Goal: Information Seeking & Learning: Check status

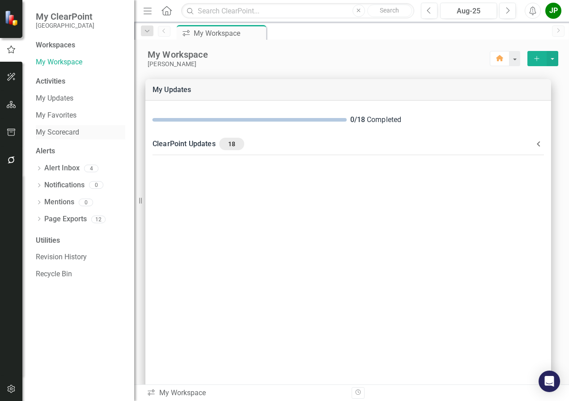
click at [55, 131] on link "My Scorecard" at bounding box center [80, 132] width 89 height 10
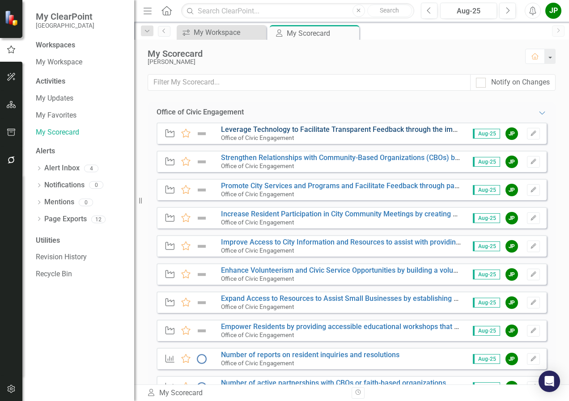
click at [278, 129] on link "Leverage Technology to Facilitate Transparent Feedback through the implementati…" at bounding box center [498, 129] width 555 height 8
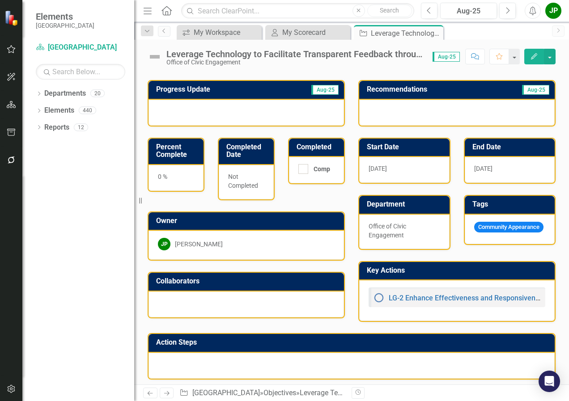
scroll to position [56, 0]
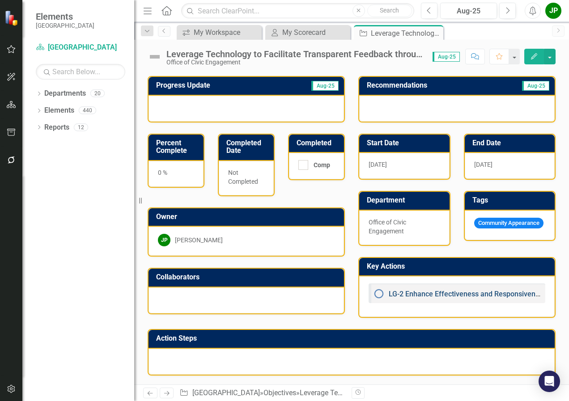
click at [414, 294] on link "LG-2 Enhance Effectiveness and Responsiveness" at bounding box center [468, 294] width 158 height 8
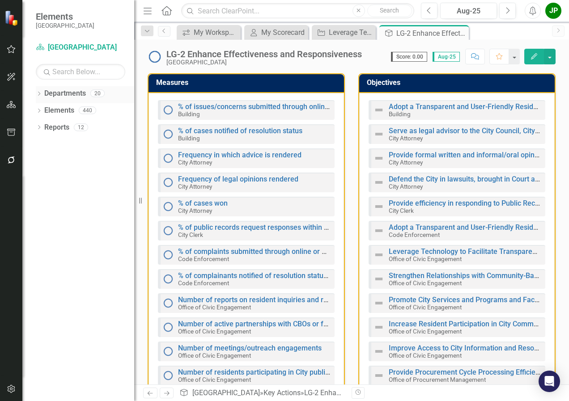
click at [61, 93] on link "Departments" at bounding box center [65, 94] width 42 height 10
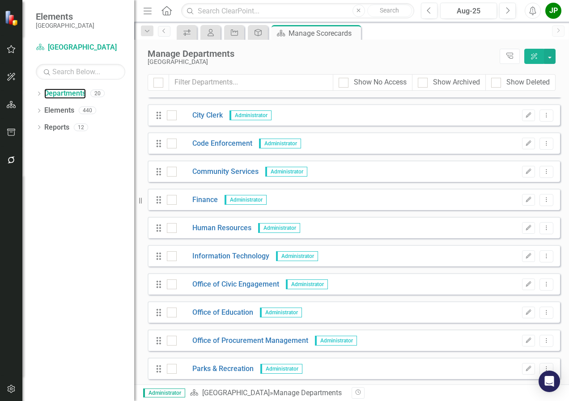
scroll to position [179, 0]
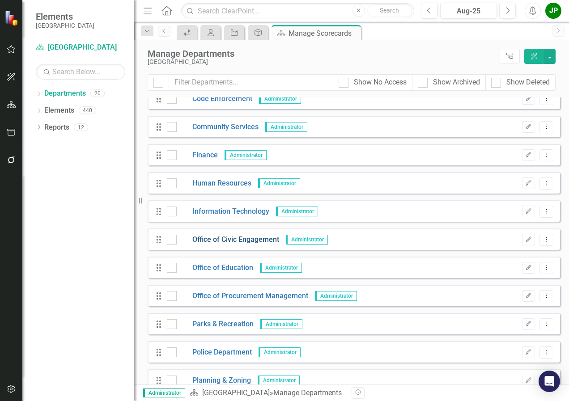
click at [220, 241] on link "Office of Civic Engagement" at bounding box center [228, 240] width 102 height 10
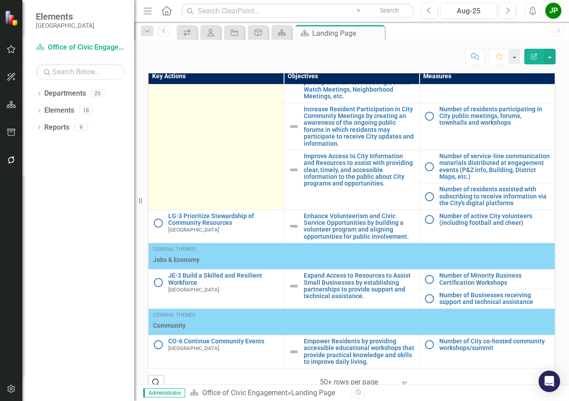
scroll to position [551, 0]
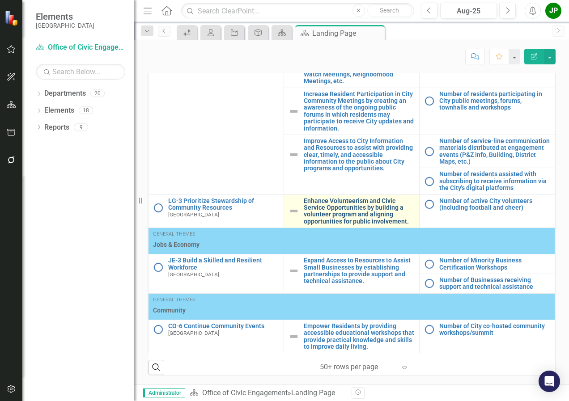
click at [330, 209] on link "Enhance Volunteerism and Civic Service Opportunities by building a volunteer pr…" at bounding box center [359, 212] width 111 height 28
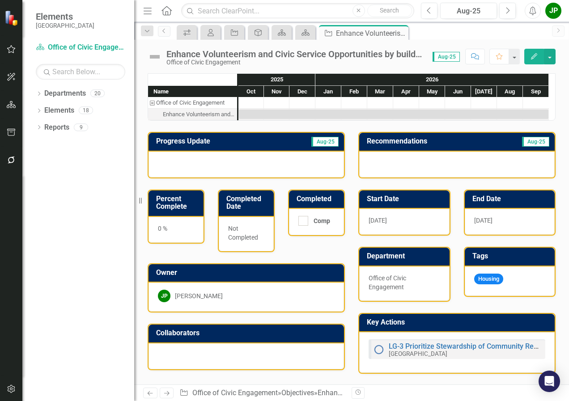
click at [318, 145] on span "Aug-25" at bounding box center [324, 142] width 27 height 10
click at [256, 93] on div "Oct" at bounding box center [250, 92] width 25 height 12
click at [56, 126] on link "Reports" at bounding box center [56, 128] width 25 height 10
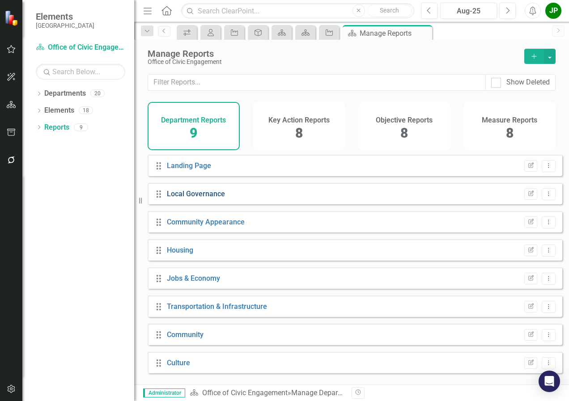
click at [201, 198] on link "Local Governance" at bounding box center [196, 194] width 58 height 8
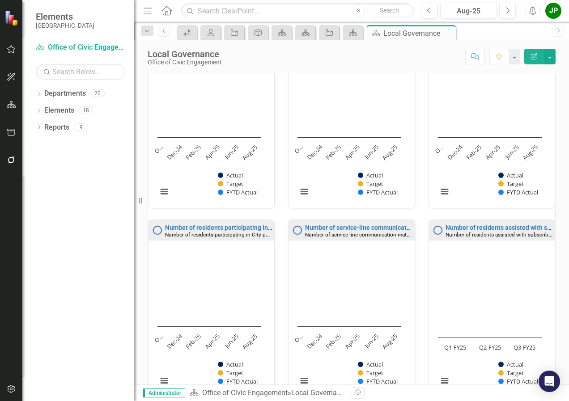
scroll to position [0, 0]
click at [225, 101] on rect "Interactive chart" at bounding box center [209, 132] width 113 height 145
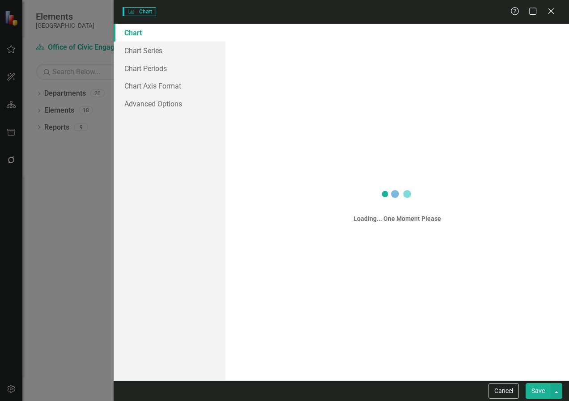
scroll to position [1, 0]
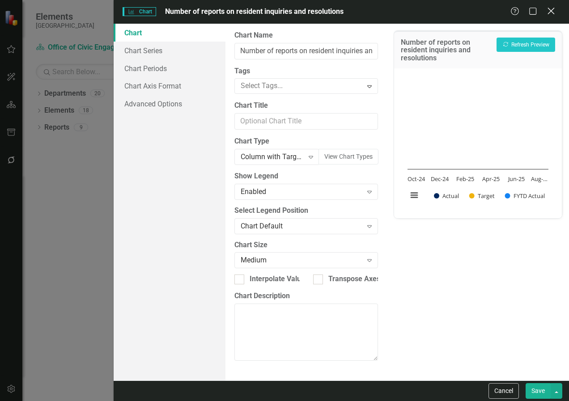
click at [553, 12] on icon "Close" at bounding box center [550, 11] width 11 height 8
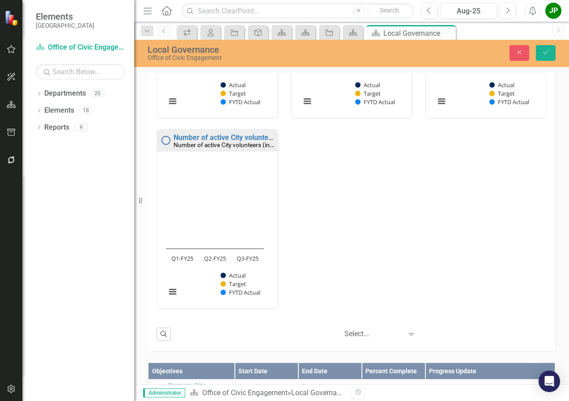
scroll to position [0, 0]
click at [55, 109] on link "Elements" at bounding box center [59, 111] width 30 height 10
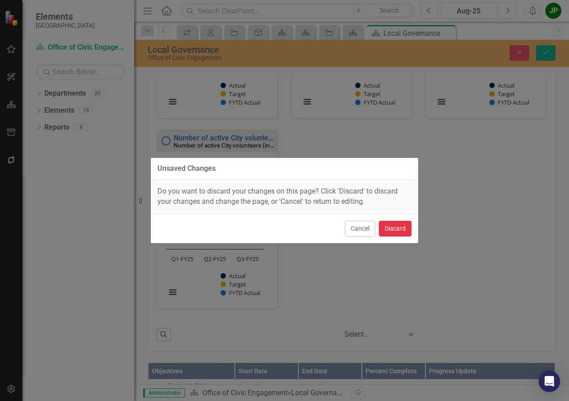
click at [391, 229] on button "Discard" at bounding box center [395, 229] width 33 height 16
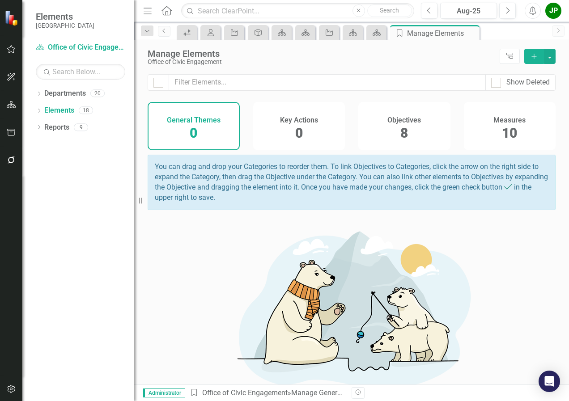
click at [408, 136] on div "Objectives 8" at bounding box center [404, 126] width 92 height 48
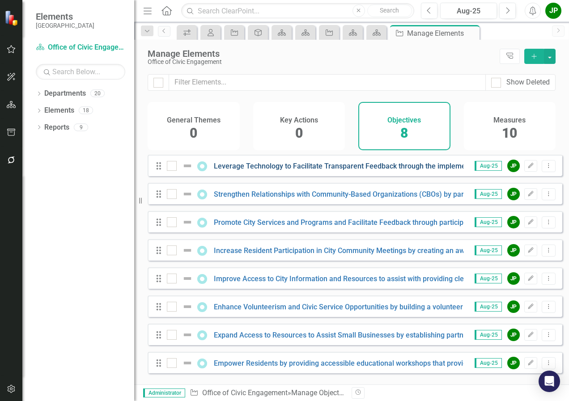
click at [378, 170] on link "Leverage Technology to Facilitate Transparent Feedback through the implementati…" at bounding box center [491, 166] width 555 height 8
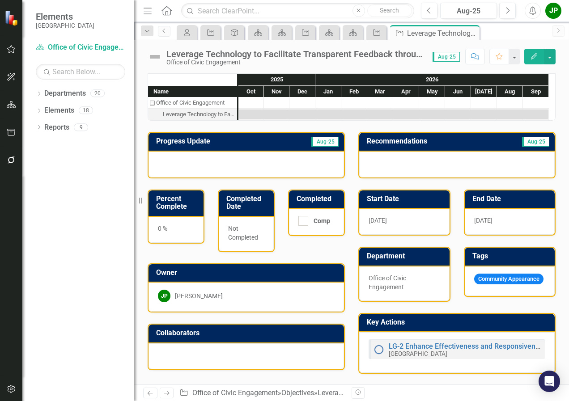
click at [322, 144] on span "Aug-25" at bounding box center [324, 142] width 27 height 10
click at [234, 146] on td "Progress Update" at bounding box center [216, 142] width 121 height 15
click at [322, 142] on span "Aug-25" at bounding box center [324, 142] width 27 height 10
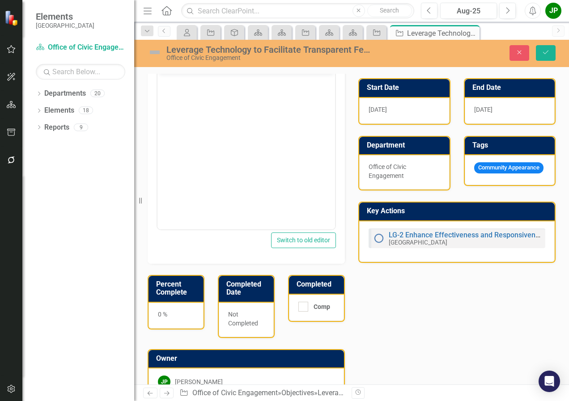
scroll to position [134, 0]
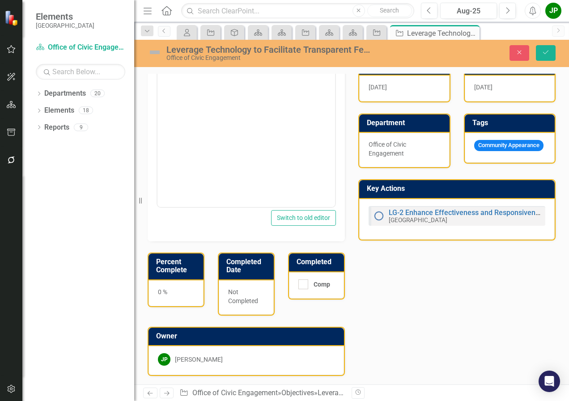
click at [175, 293] on div "0 %" at bounding box center [176, 293] width 55 height 26
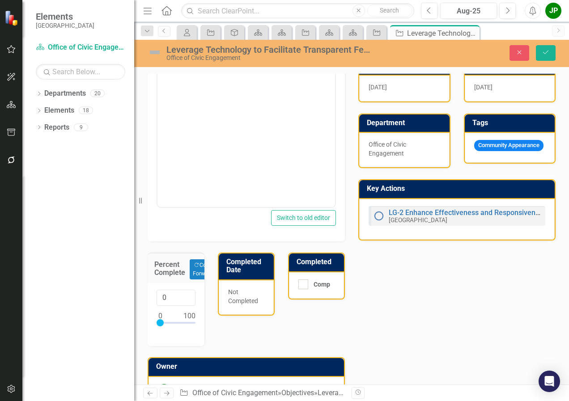
click at [404, 301] on div "Progress Update Aug-25 Copy Forward Copy Forward ClearPoint AI AI Assistant Nor…" at bounding box center [351, 225] width 421 height 477
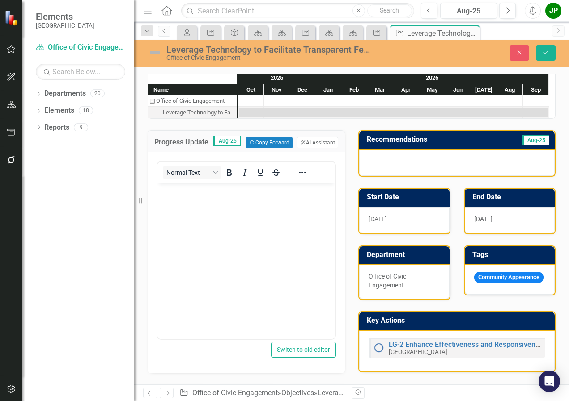
scroll to position [0, 0]
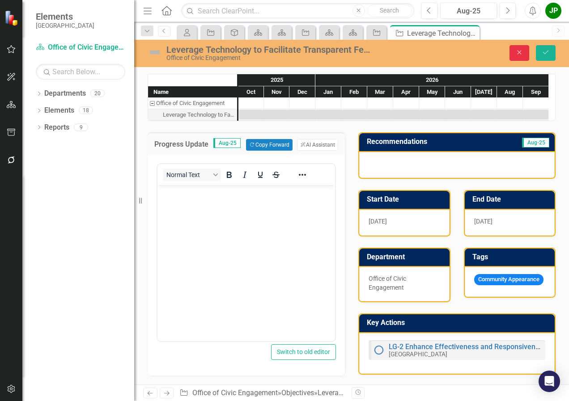
drag, startPoint x: 514, startPoint y: 56, endPoint x: 506, endPoint y: 64, distance: 11.4
click at [507, 65] on div "Leverage Technology to Facilitate Transparent Feedback through the implementati…" at bounding box center [351, 53] width 435 height 27
click at [518, 58] on button "Close" at bounding box center [520, 53] width 20 height 16
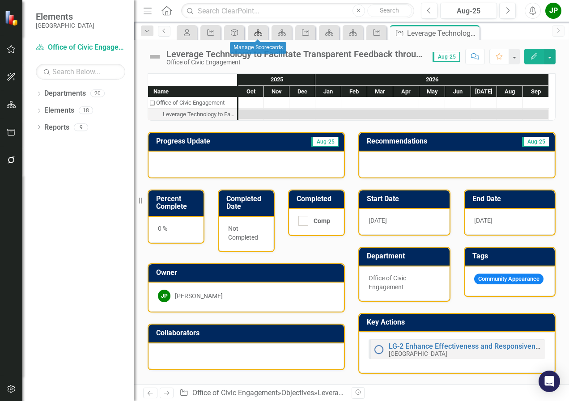
click at [259, 33] on icon "Department" at bounding box center [258, 32] width 9 height 7
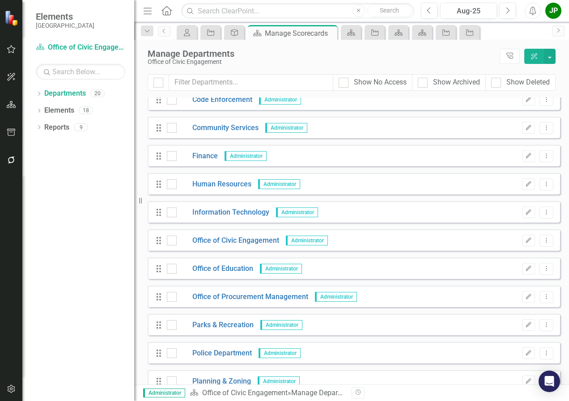
scroll to position [179, 0]
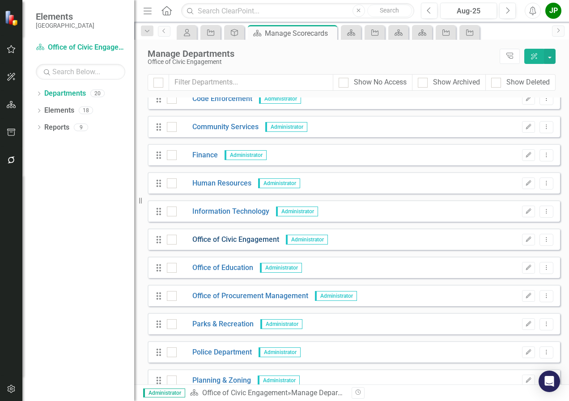
click at [235, 244] on link "Office of Civic Engagement" at bounding box center [228, 240] width 102 height 10
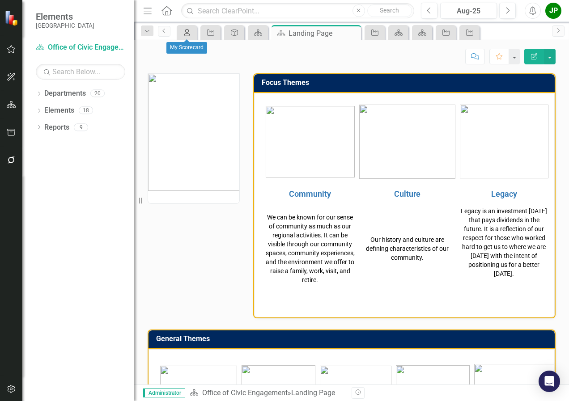
click at [186, 35] on icon "My Scorecard" at bounding box center [187, 32] width 9 height 7
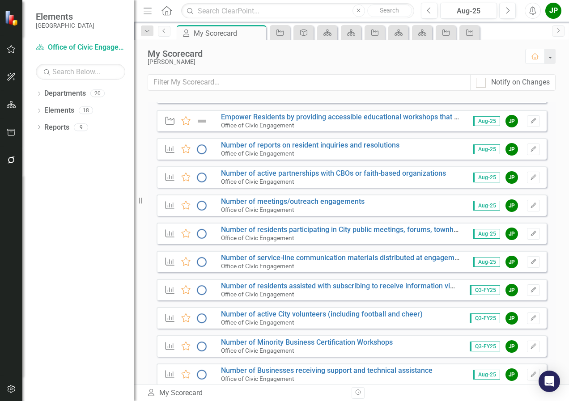
scroll to position [259, 0]
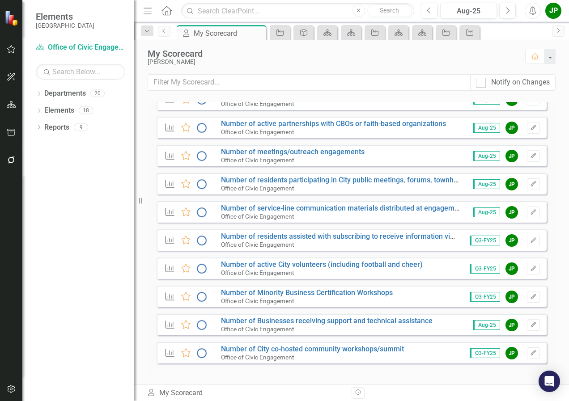
click at [169, 299] on icon "Measure" at bounding box center [170, 296] width 12 height 9
click at [169, 295] on icon at bounding box center [170, 297] width 9 height 8
click at [346, 296] on link "Number of Minority Business Certification Workshops" at bounding box center [307, 293] width 172 height 8
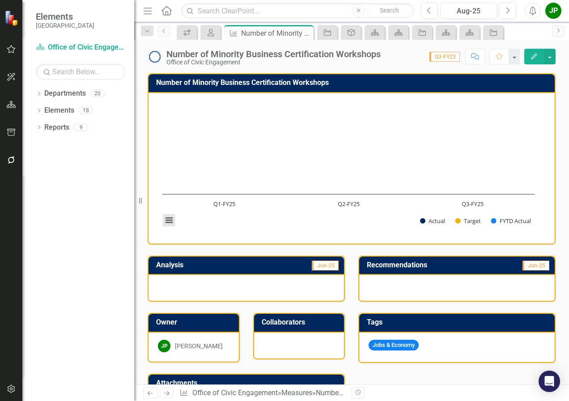
click at [170, 220] on button "View chart menu, Chart" at bounding box center [169, 220] width 13 height 13
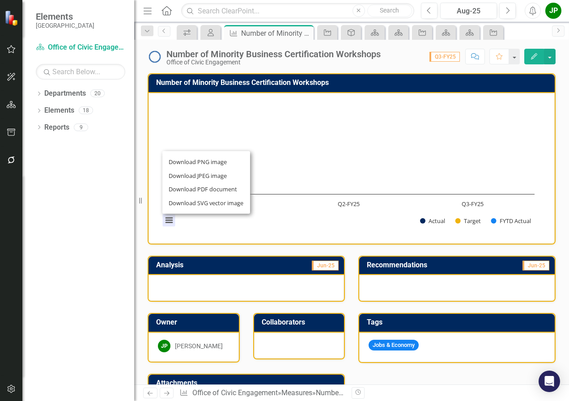
click at [170, 220] on div "Download PNG image Download JPEG image Download PDF document Download SVG vecto…" at bounding box center [206, 182] width 113 height 87
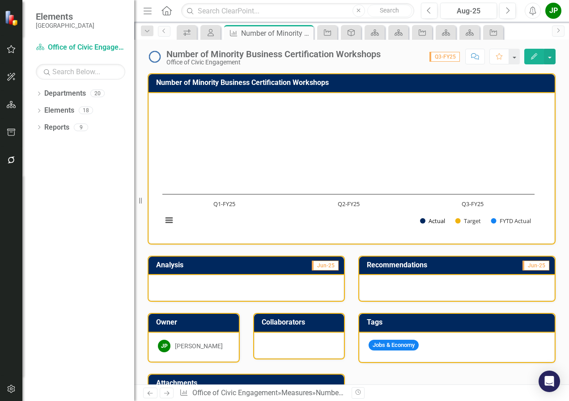
click at [441, 221] on button "Show Actual" at bounding box center [432, 221] width 25 height 8
click at [438, 222] on button "Show Actual" at bounding box center [432, 221] width 25 height 8
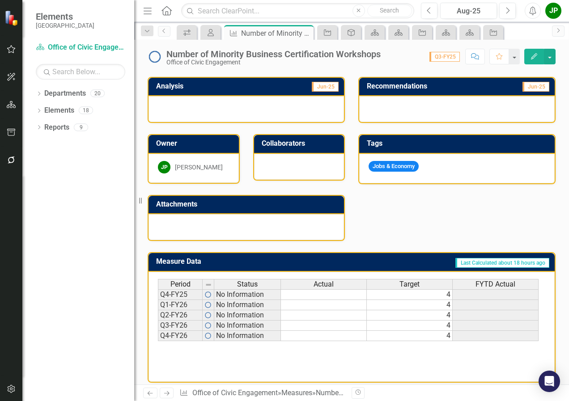
scroll to position [184, 0]
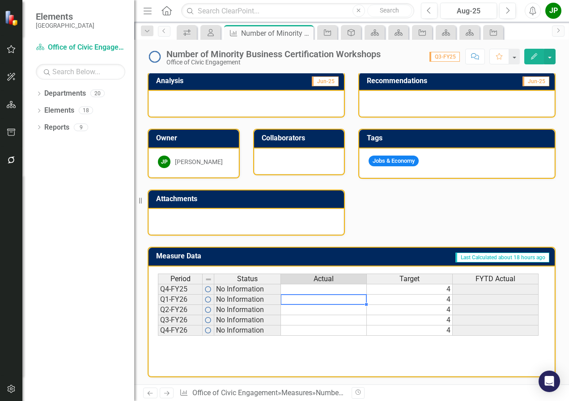
click at [318, 299] on td at bounding box center [324, 300] width 86 height 10
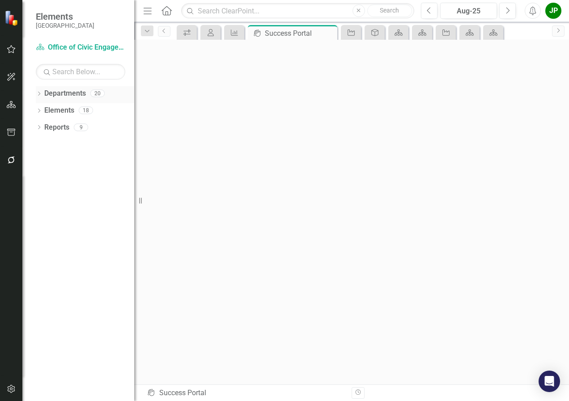
click at [78, 92] on link "Departments" at bounding box center [65, 94] width 42 height 10
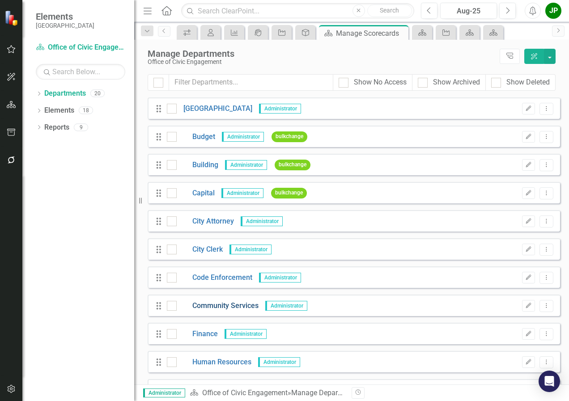
click at [204, 304] on link "Community Services" at bounding box center [218, 306] width 82 height 10
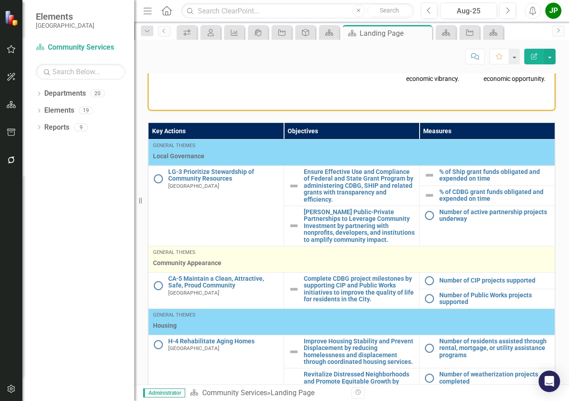
scroll to position [439, 0]
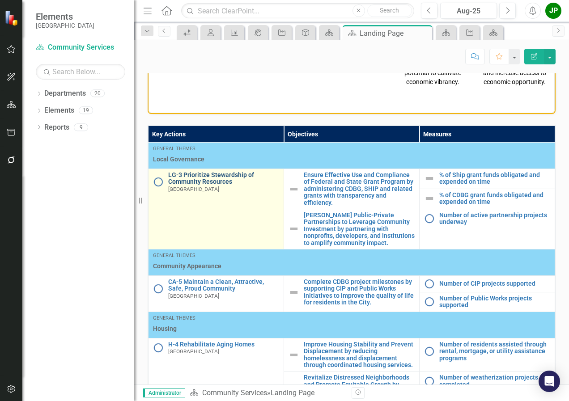
click at [241, 186] on link "LG-3 Prioritize Stewardship of Community Resources" at bounding box center [223, 179] width 111 height 14
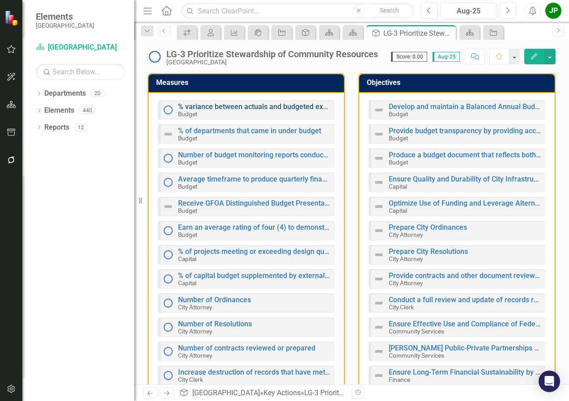
click at [283, 108] on link "% variance between actuals and budgeted expenditures in the General Fund" at bounding box center [300, 106] width 244 height 8
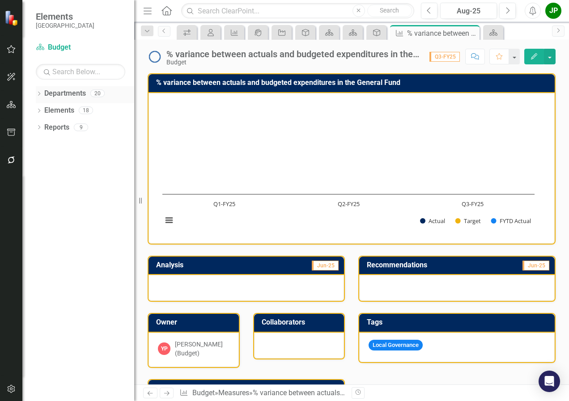
click at [48, 97] on link "Departments" at bounding box center [65, 94] width 42 height 10
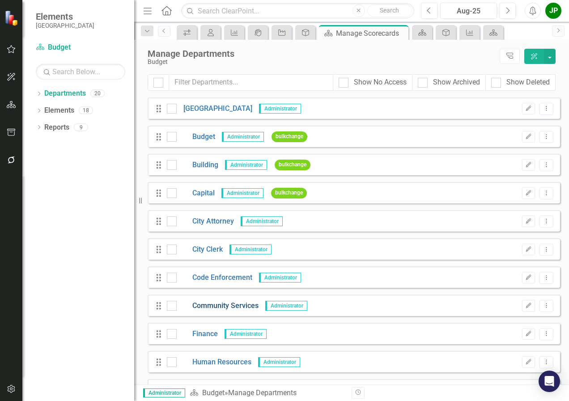
click at [236, 306] on link "Community Services" at bounding box center [218, 306] width 82 height 10
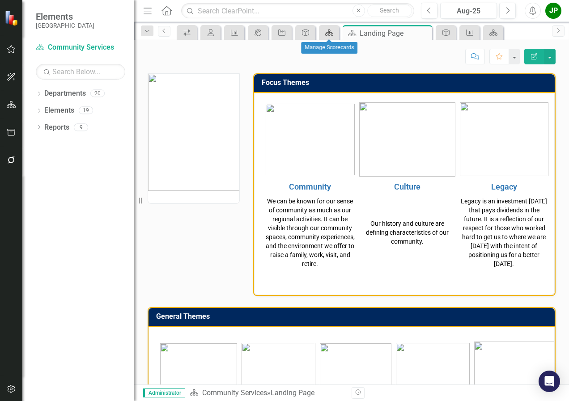
click at [325, 34] on icon "Department" at bounding box center [329, 32] width 9 height 7
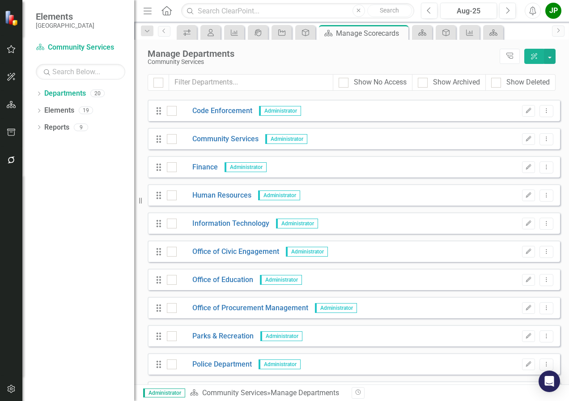
scroll to position [179, 0]
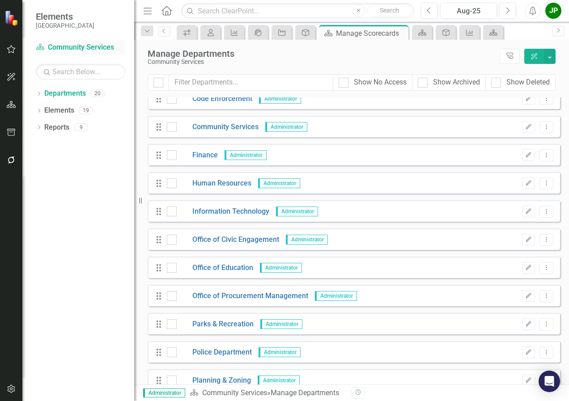
click at [98, 42] on link "Department Community Services" at bounding box center [80, 47] width 89 height 10
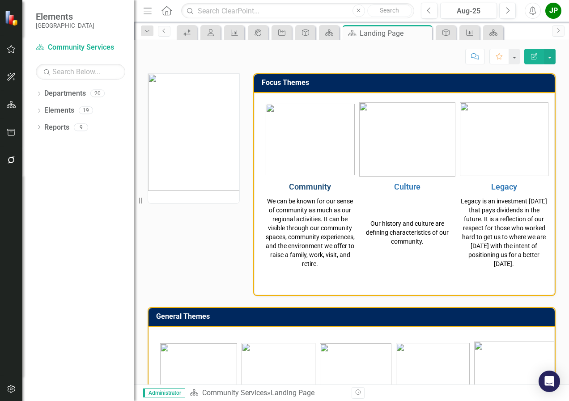
click at [319, 183] on link "Community" at bounding box center [310, 186] width 42 height 9
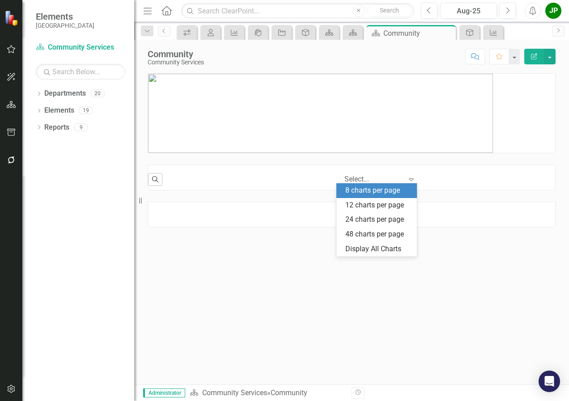
click at [409, 179] on icon at bounding box center [411, 179] width 4 height 3
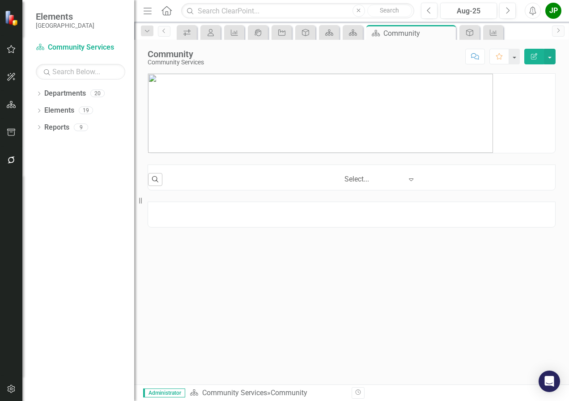
click at [409, 179] on icon at bounding box center [411, 179] width 4 height 3
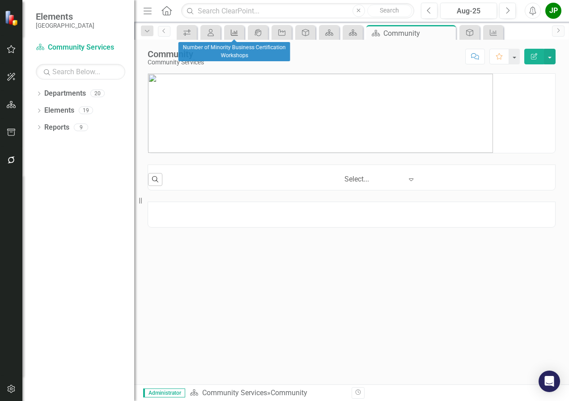
click at [232, 32] on icon "Measure" at bounding box center [234, 32] width 9 height 7
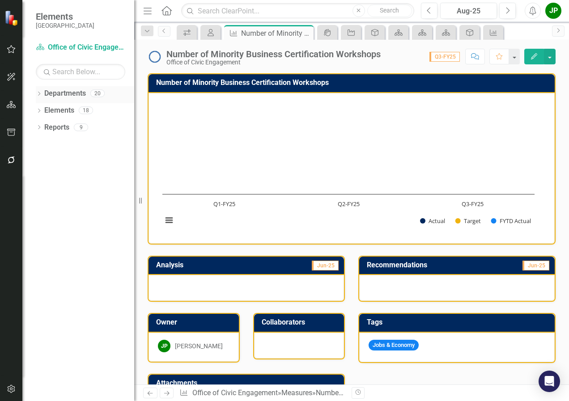
click at [68, 93] on link "Departments" at bounding box center [65, 94] width 42 height 10
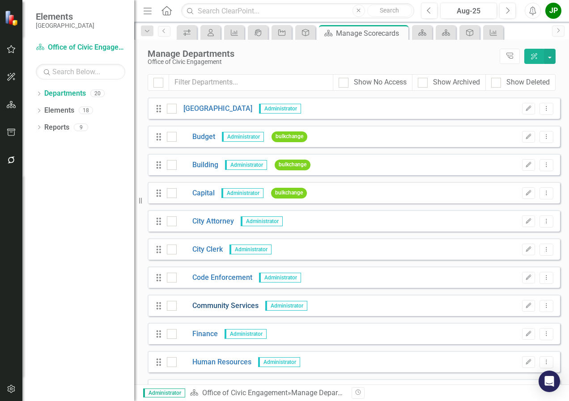
click at [215, 304] on link "Community Services" at bounding box center [218, 306] width 82 height 10
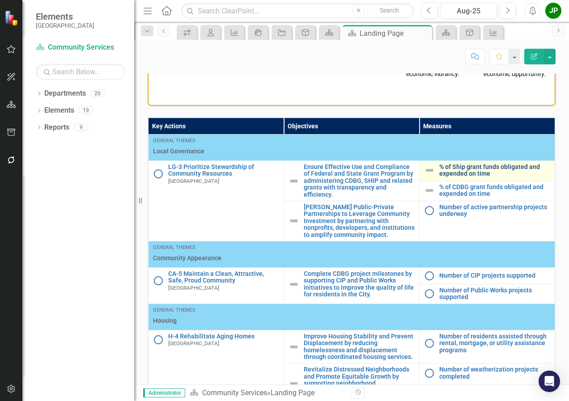
click at [465, 178] on link "% of Ship grant funds obligated and expended on time" at bounding box center [494, 171] width 111 height 14
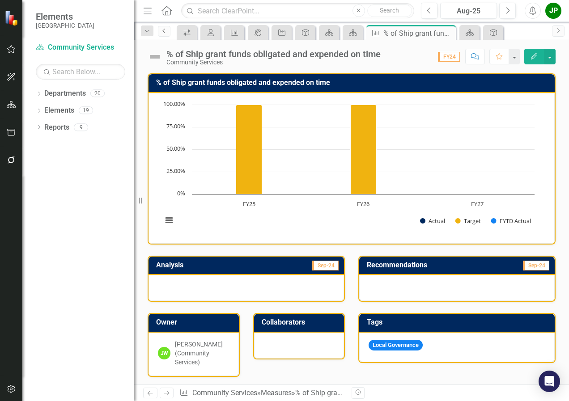
click at [164, 34] on link "Previous" at bounding box center [164, 31] width 13 height 11
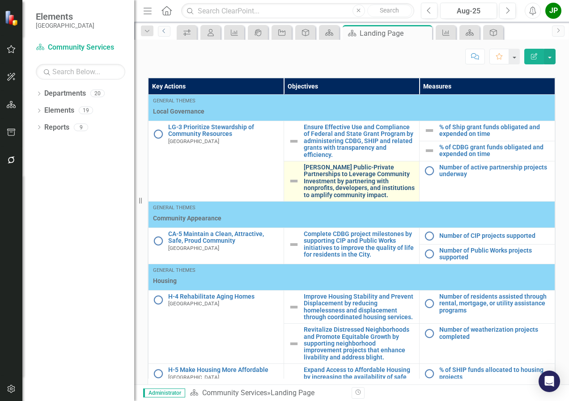
scroll to position [529, 0]
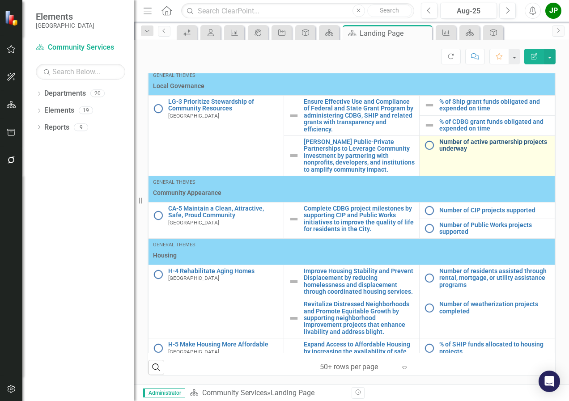
click at [472, 146] on link "Number of active partnership projects underway" at bounding box center [494, 146] width 111 height 14
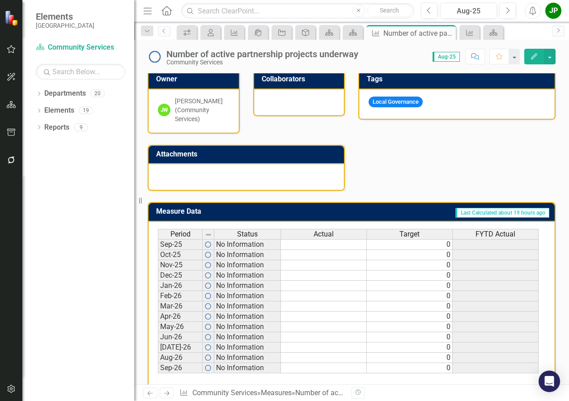
scroll to position [254, 0]
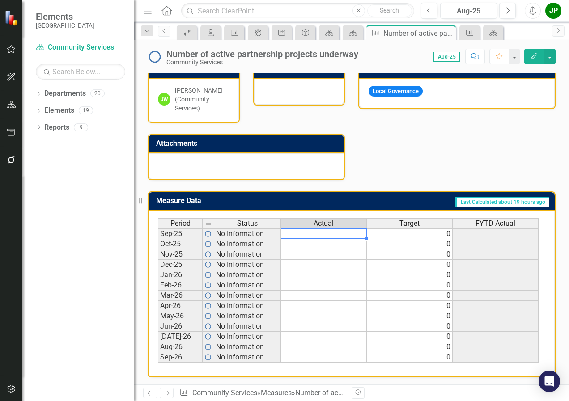
click at [334, 235] on td at bounding box center [324, 234] width 86 height 11
click at [164, 32] on icon at bounding box center [163, 31] width 2 height 4
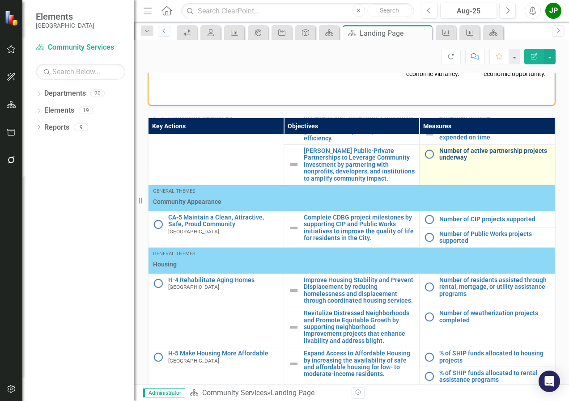
scroll to position [45, 0]
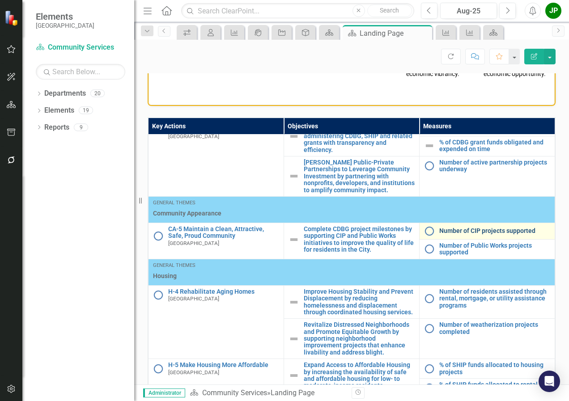
click at [468, 234] on link "Number of CIP projects supported" at bounding box center [494, 231] width 111 height 7
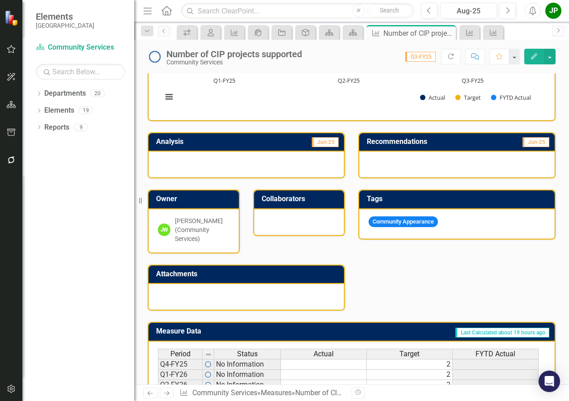
scroll to position [179, 0]
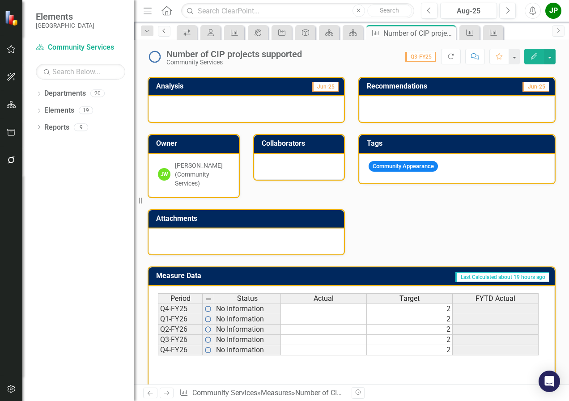
click at [164, 34] on link "Previous" at bounding box center [164, 31] width 13 height 11
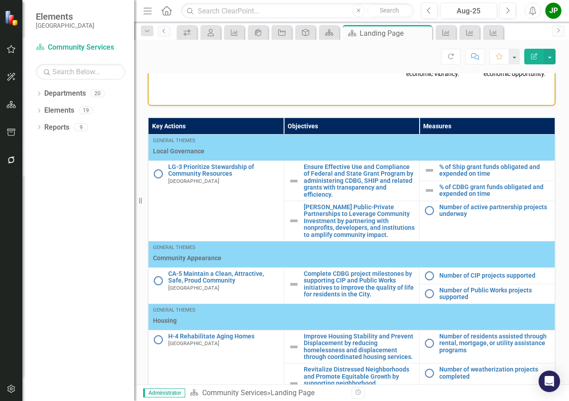
scroll to position [529, 0]
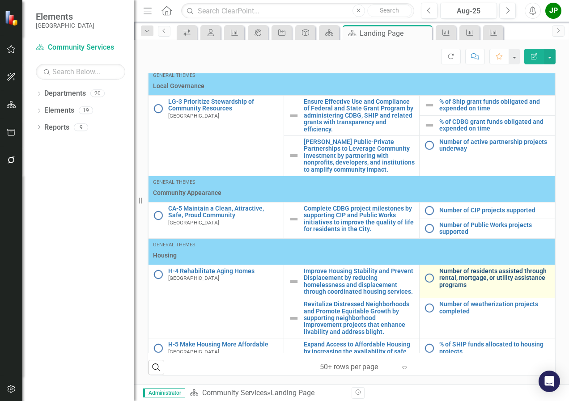
click at [493, 275] on link "Number of residents assisted through rental, mortgage, or utility assistance pr…" at bounding box center [494, 278] width 111 height 21
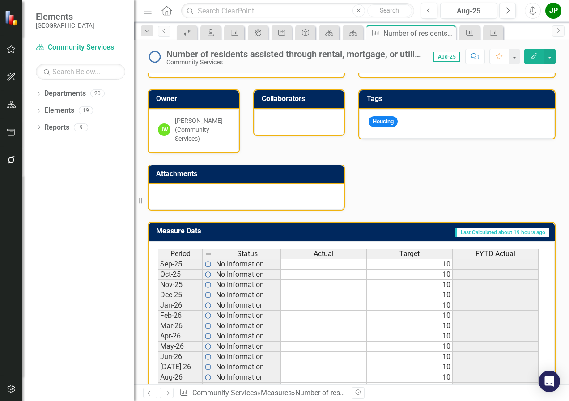
scroll to position [254, 0]
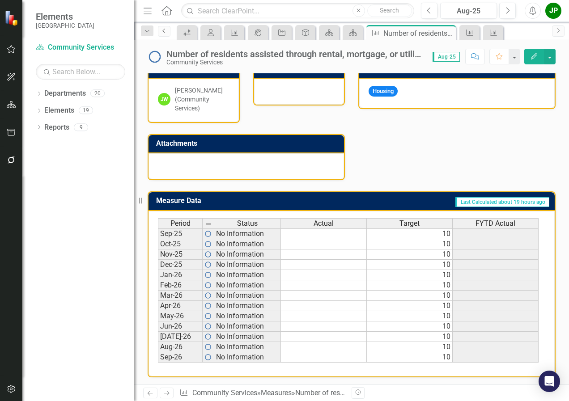
click at [165, 32] on icon "Previous" at bounding box center [164, 30] width 7 height 5
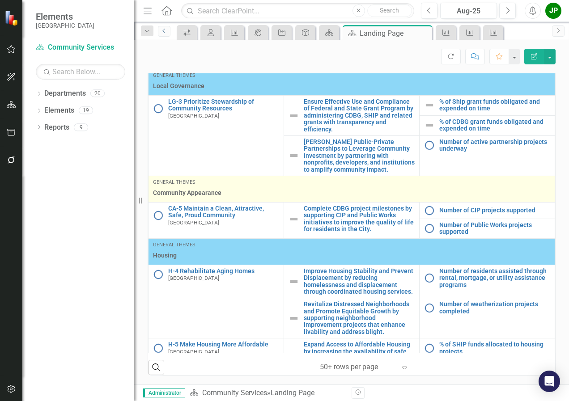
scroll to position [529, 0]
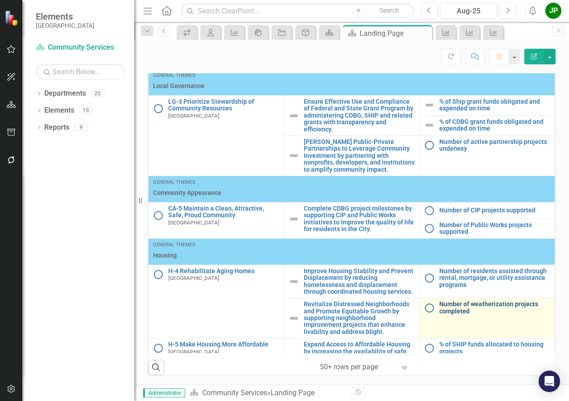
click at [486, 308] on link "Number of weatherization projects completed" at bounding box center [494, 308] width 111 height 14
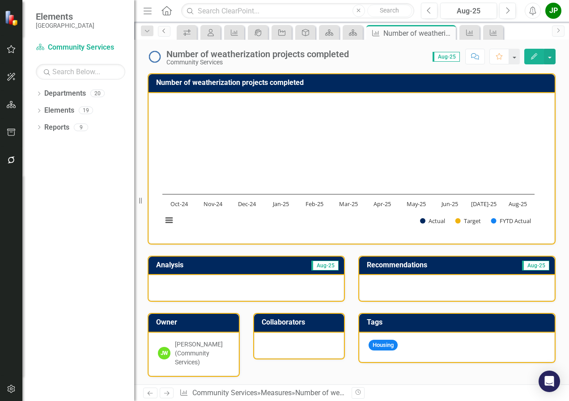
click at [165, 31] on icon "Previous" at bounding box center [164, 30] width 7 height 5
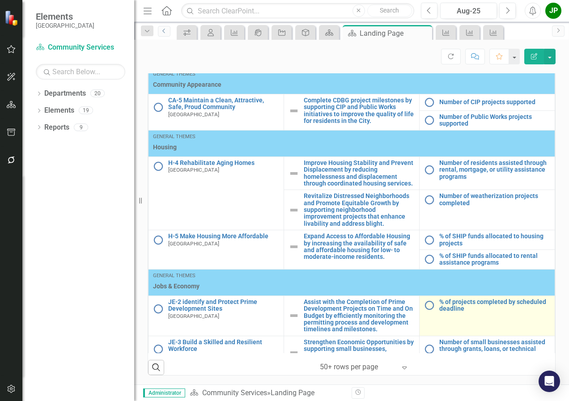
scroll to position [122, 0]
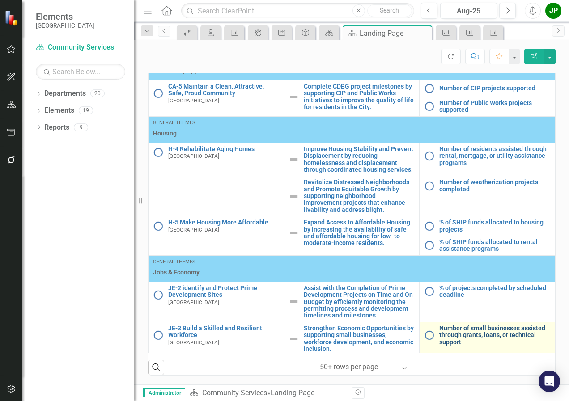
click at [479, 334] on link "Number of small businesses assisted through grants, loans, or technical support" at bounding box center [494, 335] width 111 height 21
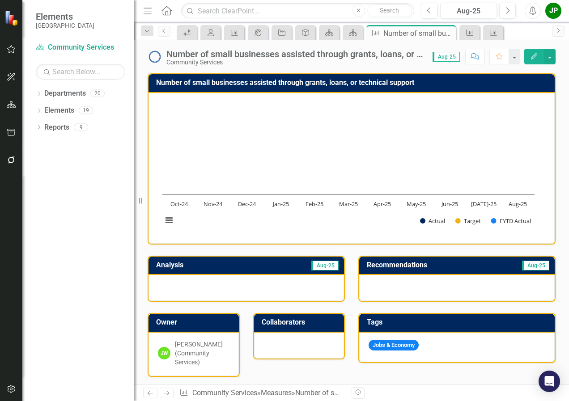
click at [96, 223] on div "Dropdown Departments 20 Dropdown Miami Gardens Budget Building Capital City Att…" at bounding box center [78, 243] width 112 height 315
